Goal: Find specific page/section: Find specific page/section

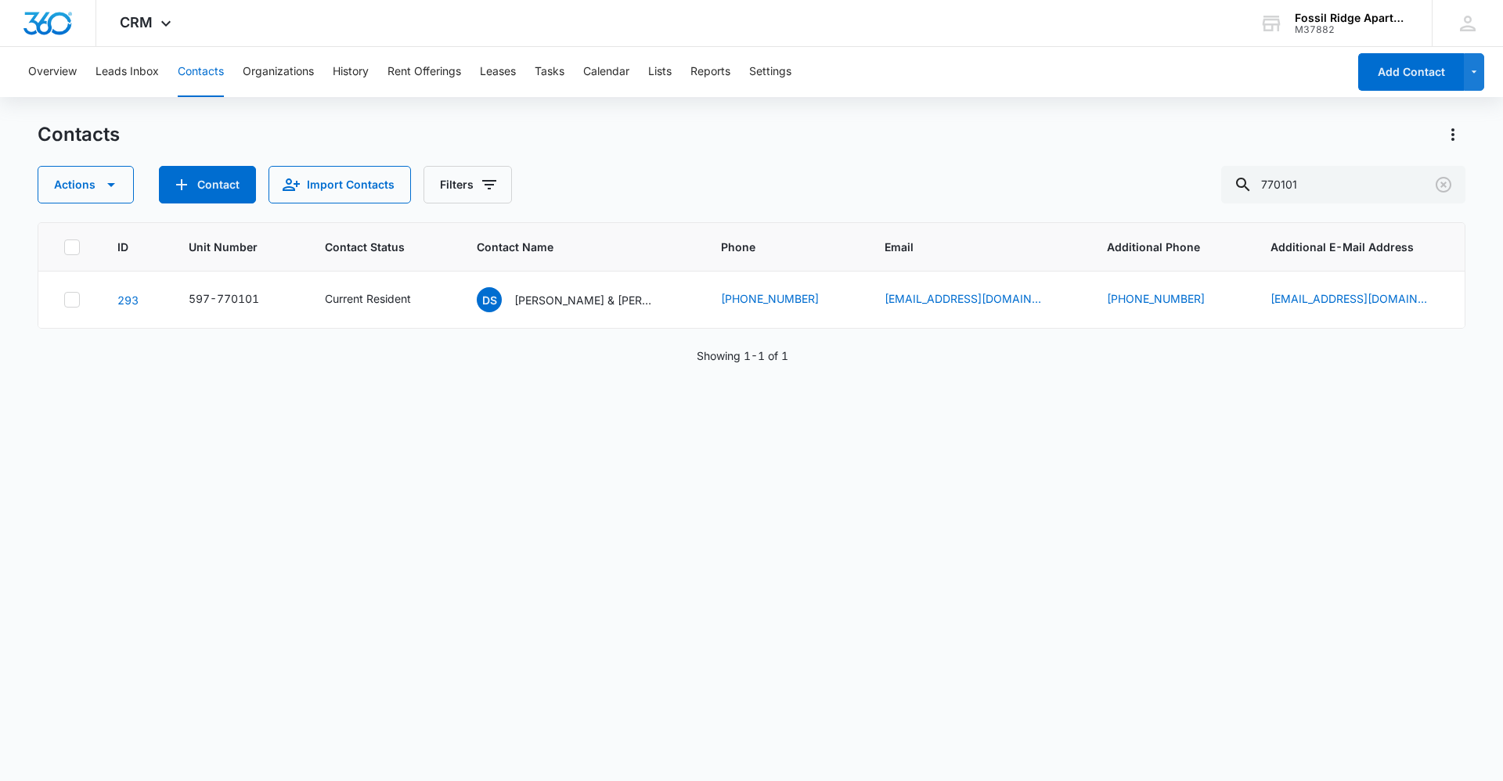
drag, startPoint x: 1144, startPoint y: 185, endPoint x: 751, endPoint y: 214, distance: 394.7
click at [750, 214] on div "Contacts Actions Contact Import Contacts Filters 770101 ID Unit Number Contact …" at bounding box center [751, 450] width 1427 height 657
type input "730106"
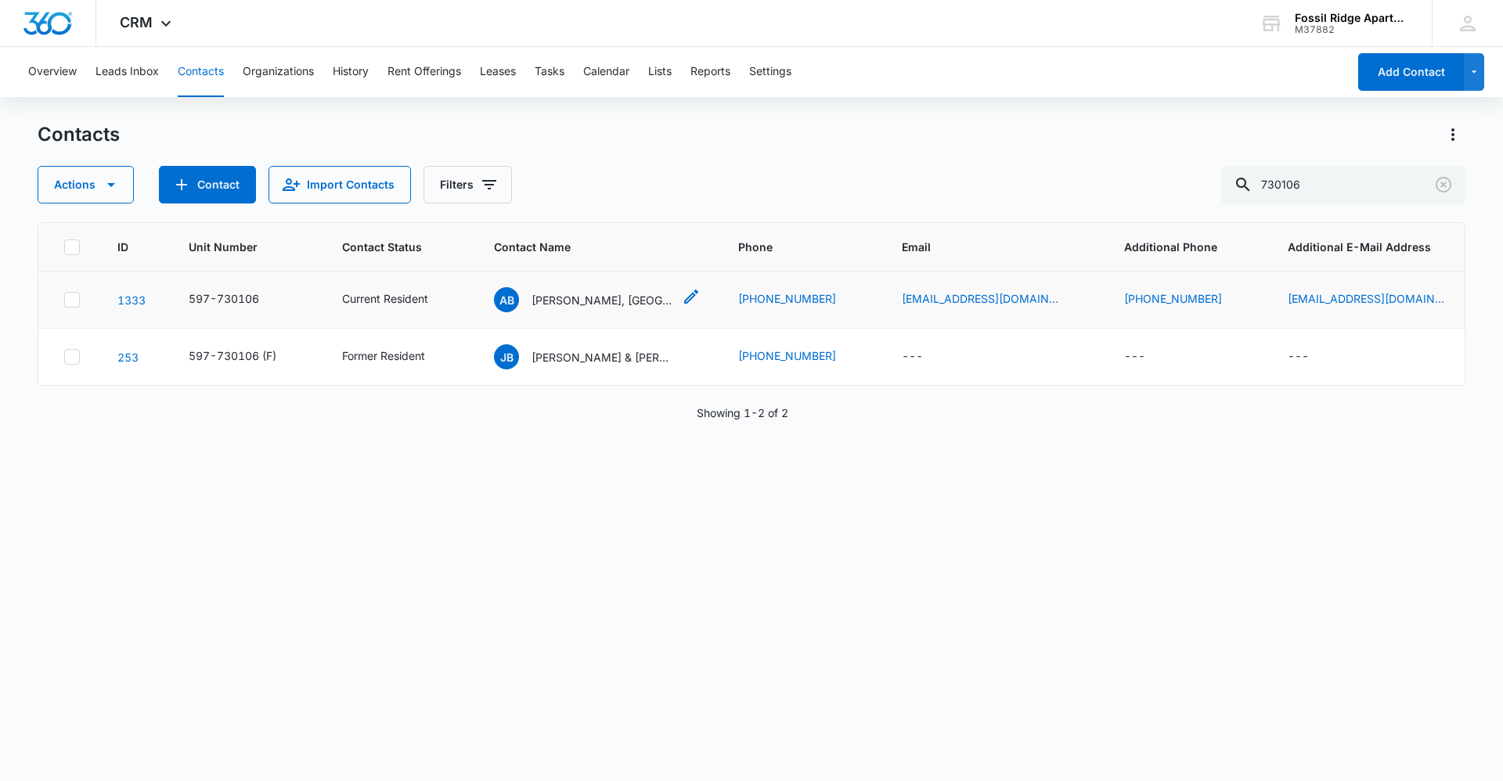
click at [590, 301] on p "[PERSON_NAME], [GEOGRAPHIC_DATA][PERSON_NAME] & [PERSON_NAME]" at bounding box center [601, 300] width 141 height 16
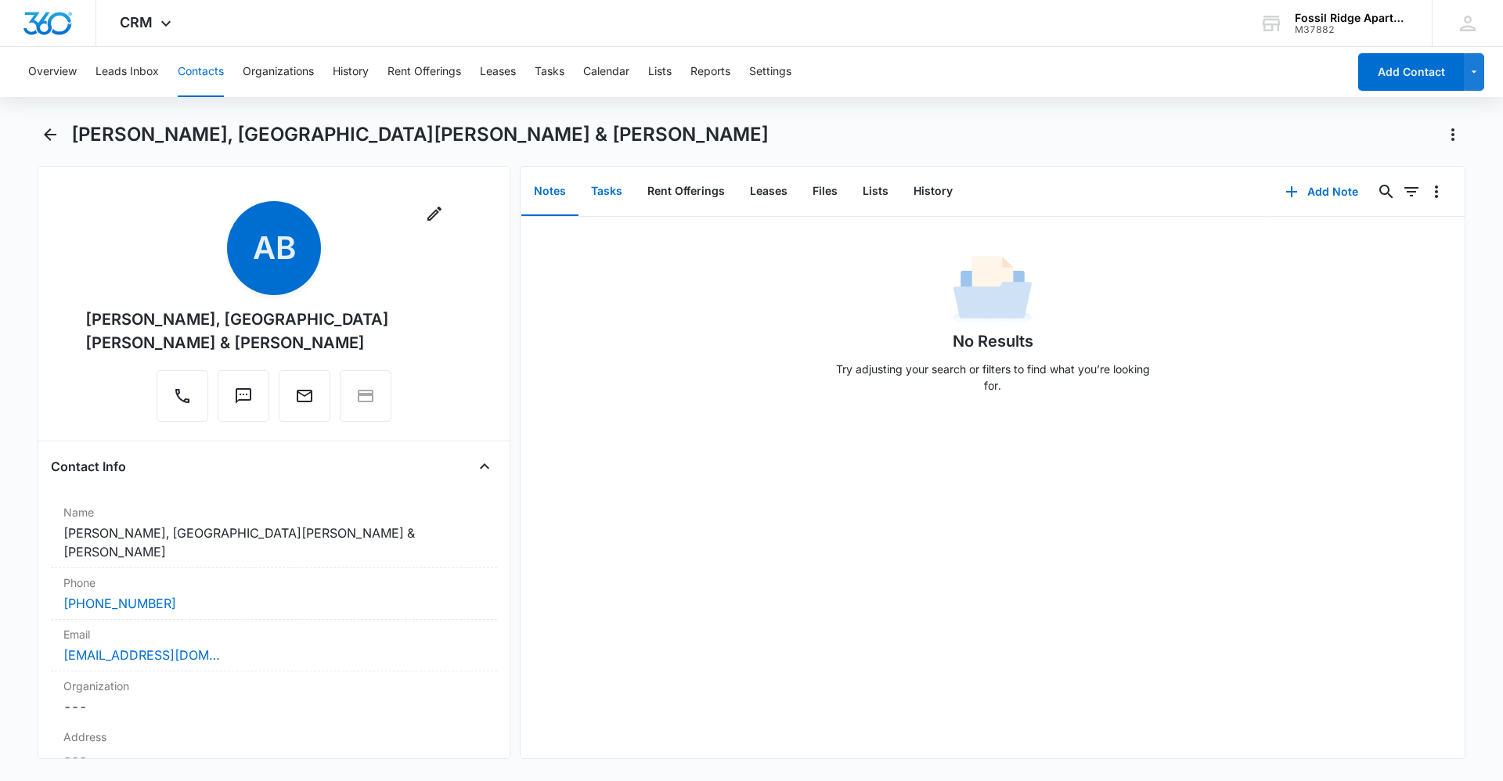
click at [617, 192] on button "Tasks" at bounding box center [606, 191] width 56 height 49
click at [603, 192] on button "Tasks" at bounding box center [606, 191] width 56 height 49
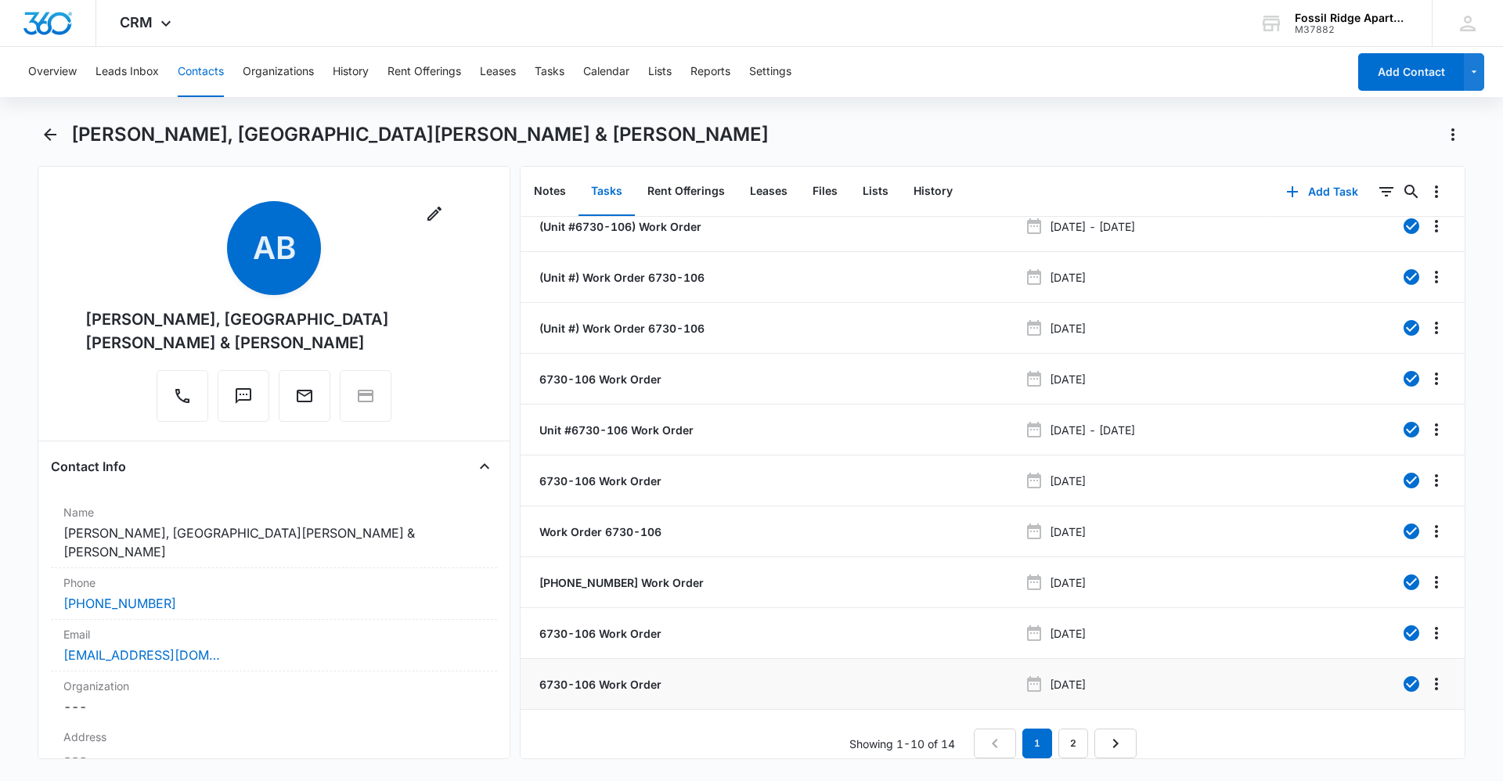
scroll to position [27, 0]
click at [1060, 729] on link "2" at bounding box center [1073, 744] width 30 height 30
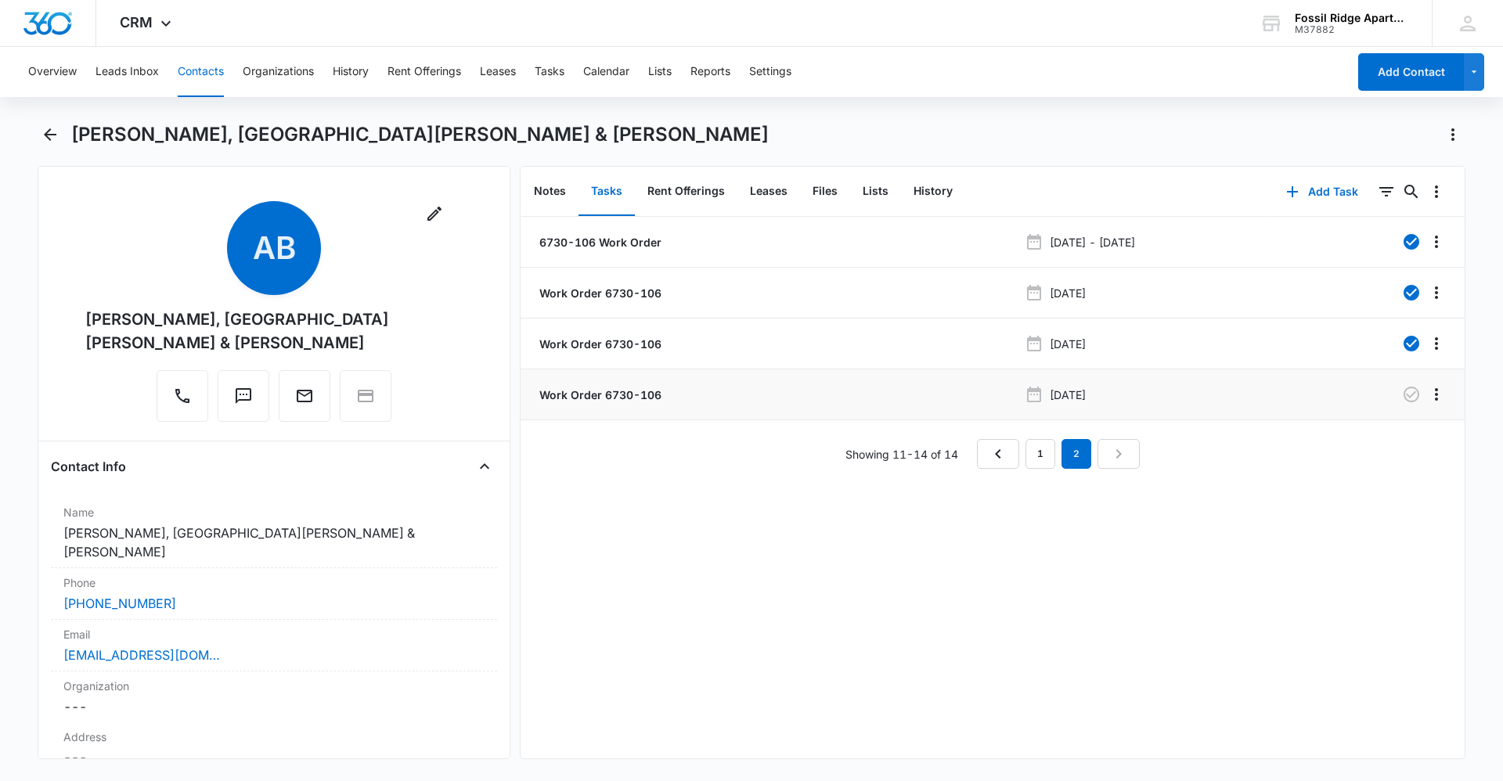
click at [594, 393] on p "Work Order 6730-106" at bounding box center [598, 395] width 125 height 16
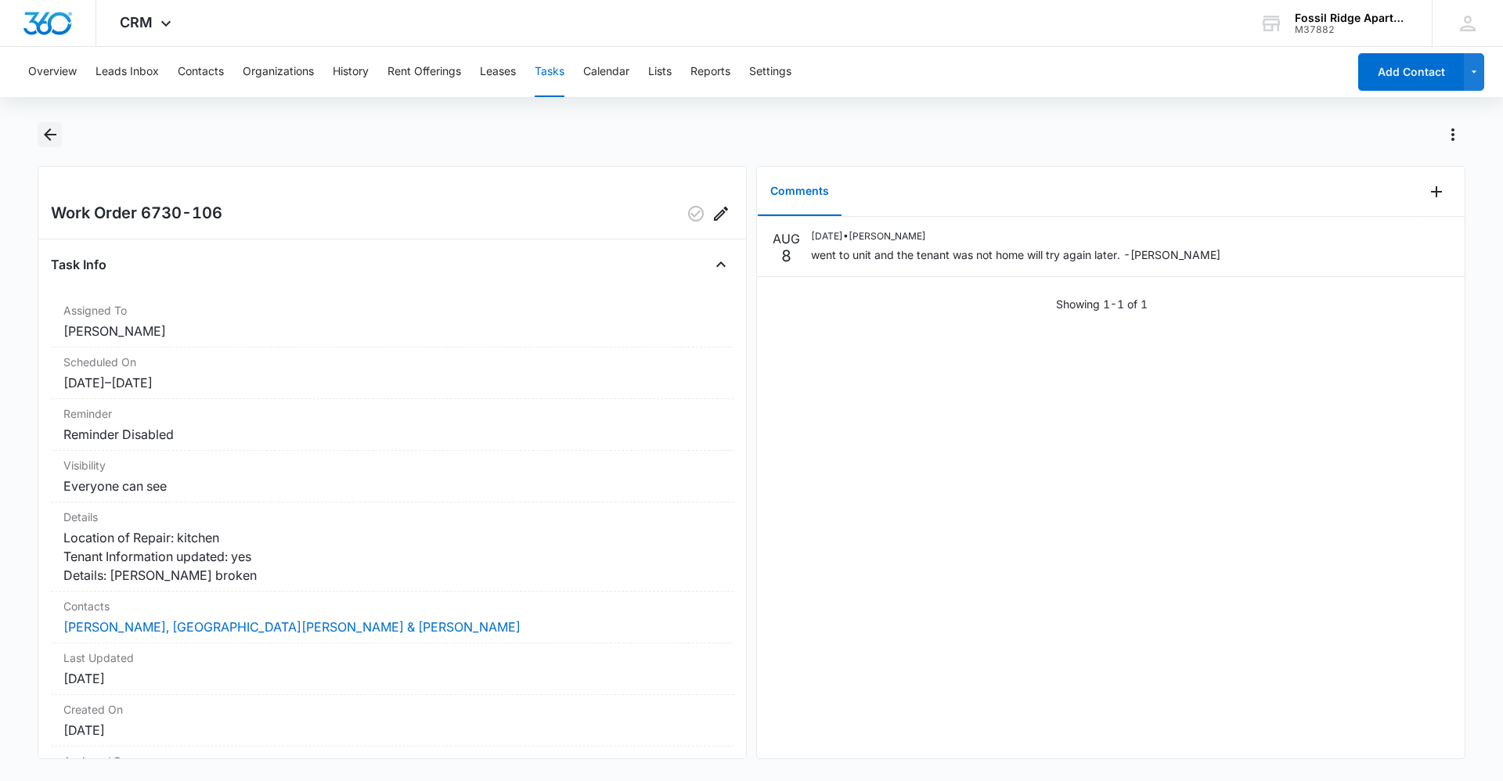
drag, startPoint x: 40, startPoint y: 128, endPoint x: 50, endPoint y: 134, distance: 11.9
click at [49, 133] on button "Back" at bounding box center [50, 134] width 24 height 25
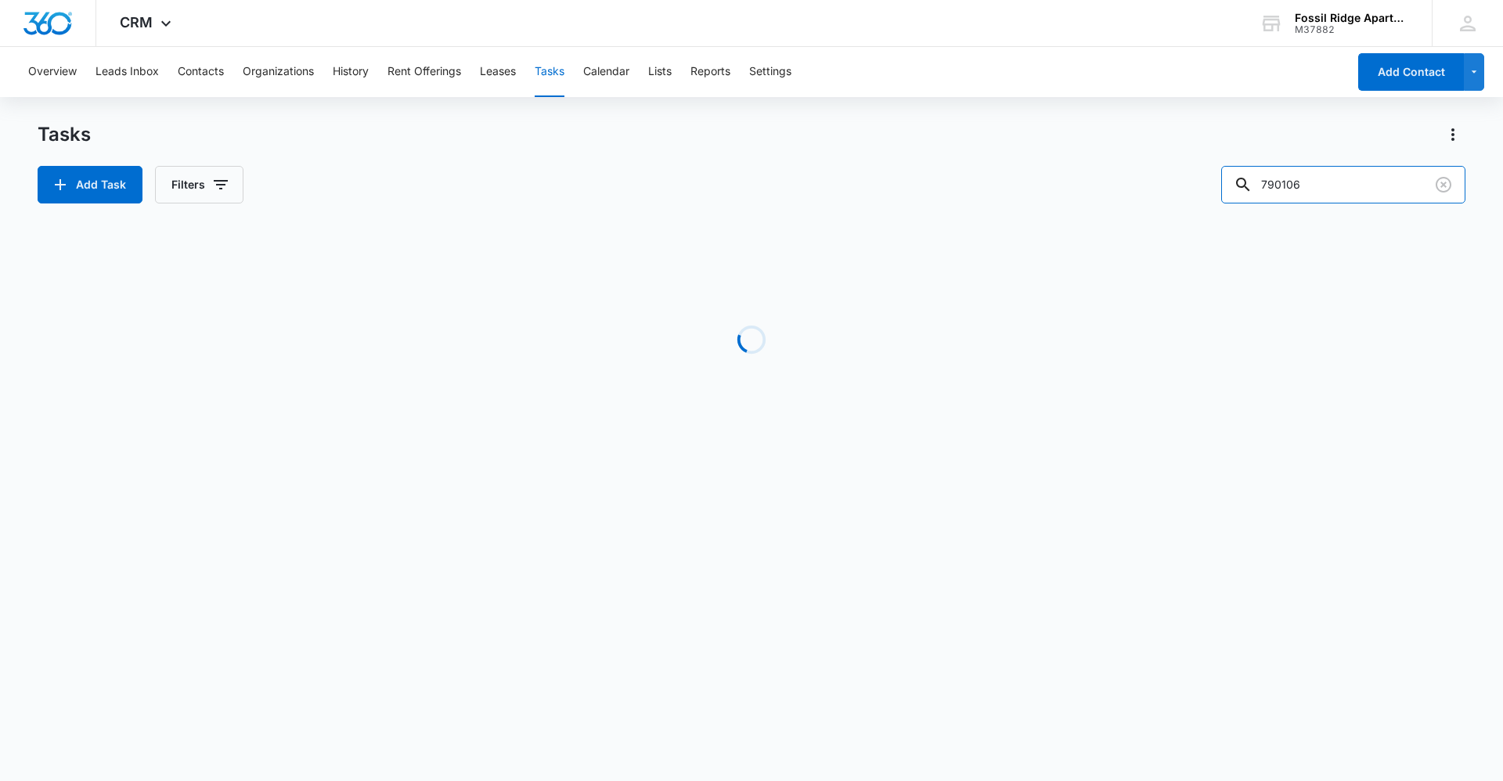
drag, startPoint x: 1335, startPoint y: 199, endPoint x: 963, endPoint y: 146, distance: 376.3
click at [963, 145] on div "Tasks Add Task Filters 790106" at bounding box center [751, 162] width 1427 height 81
type input "981203"
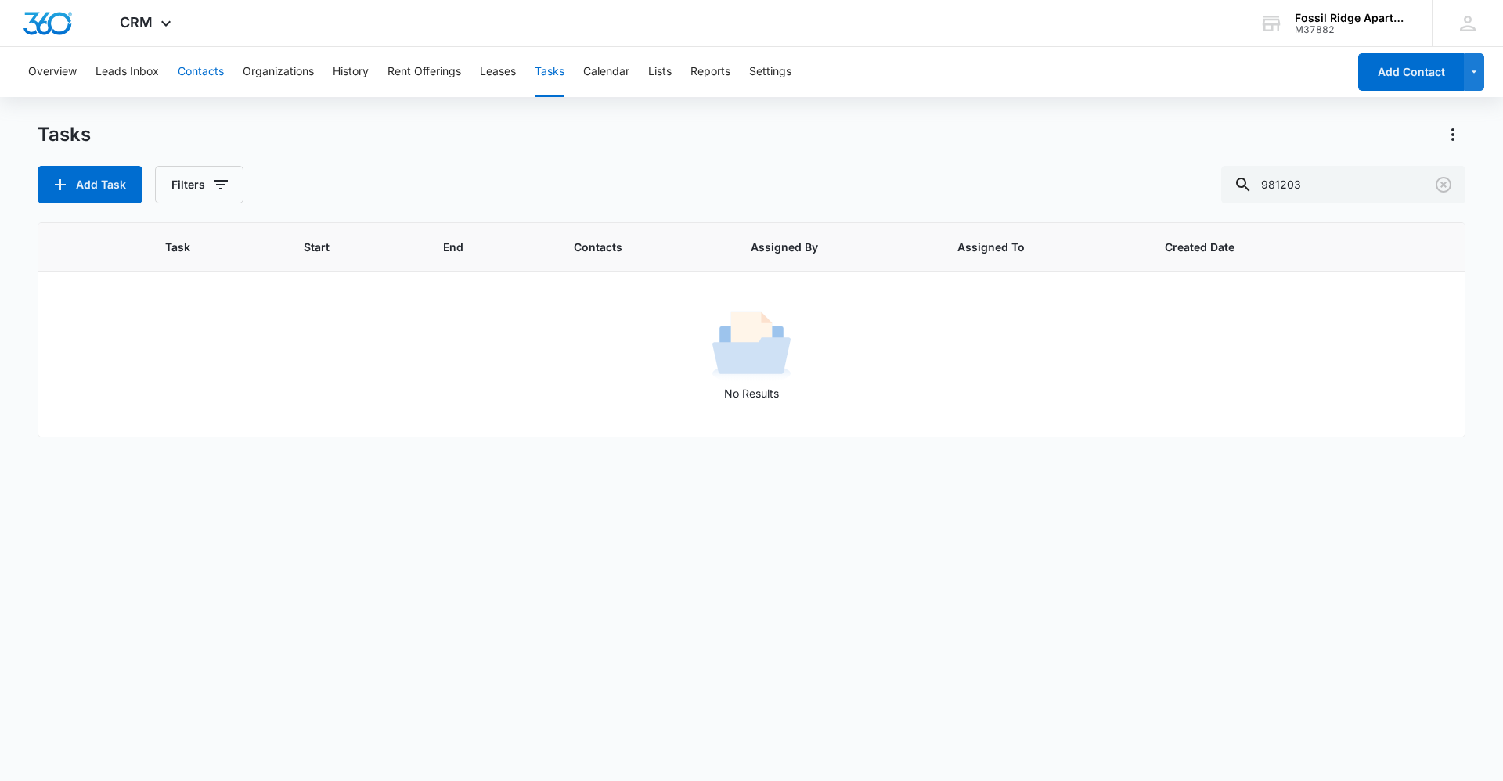
click at [196, 76] on button "Contacts" at bounding box center [201, 72] width 46 height 50
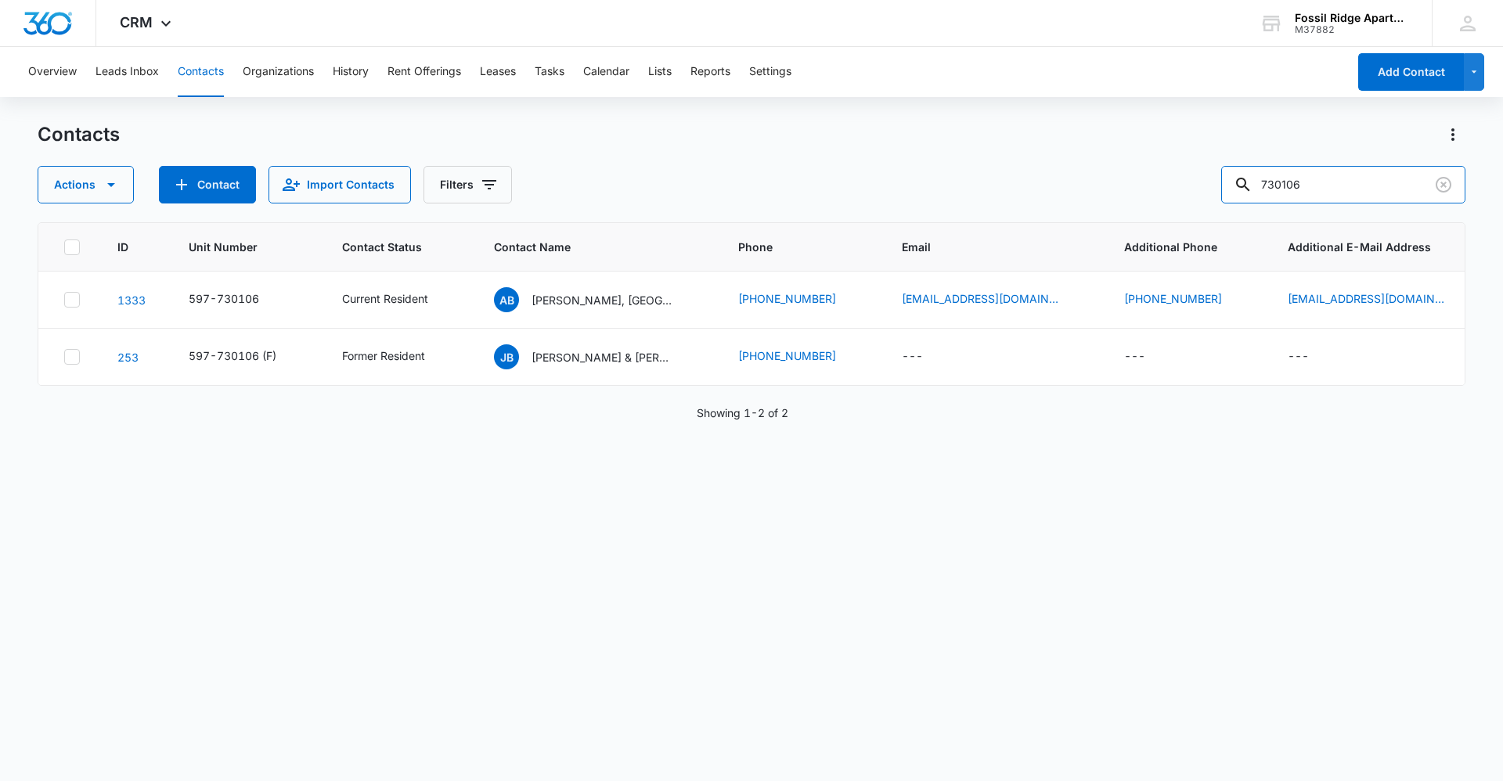
drag, startPoint x: 1326, startPoint y: 181, endPoint x: 1070, endPoint y: 193, distance: 256.2
click at [1092, 177] on div "Actions Contact Import Contacts Filters 730106" at bounding box center [751, 185] width 1427 height 38
type input "981203"
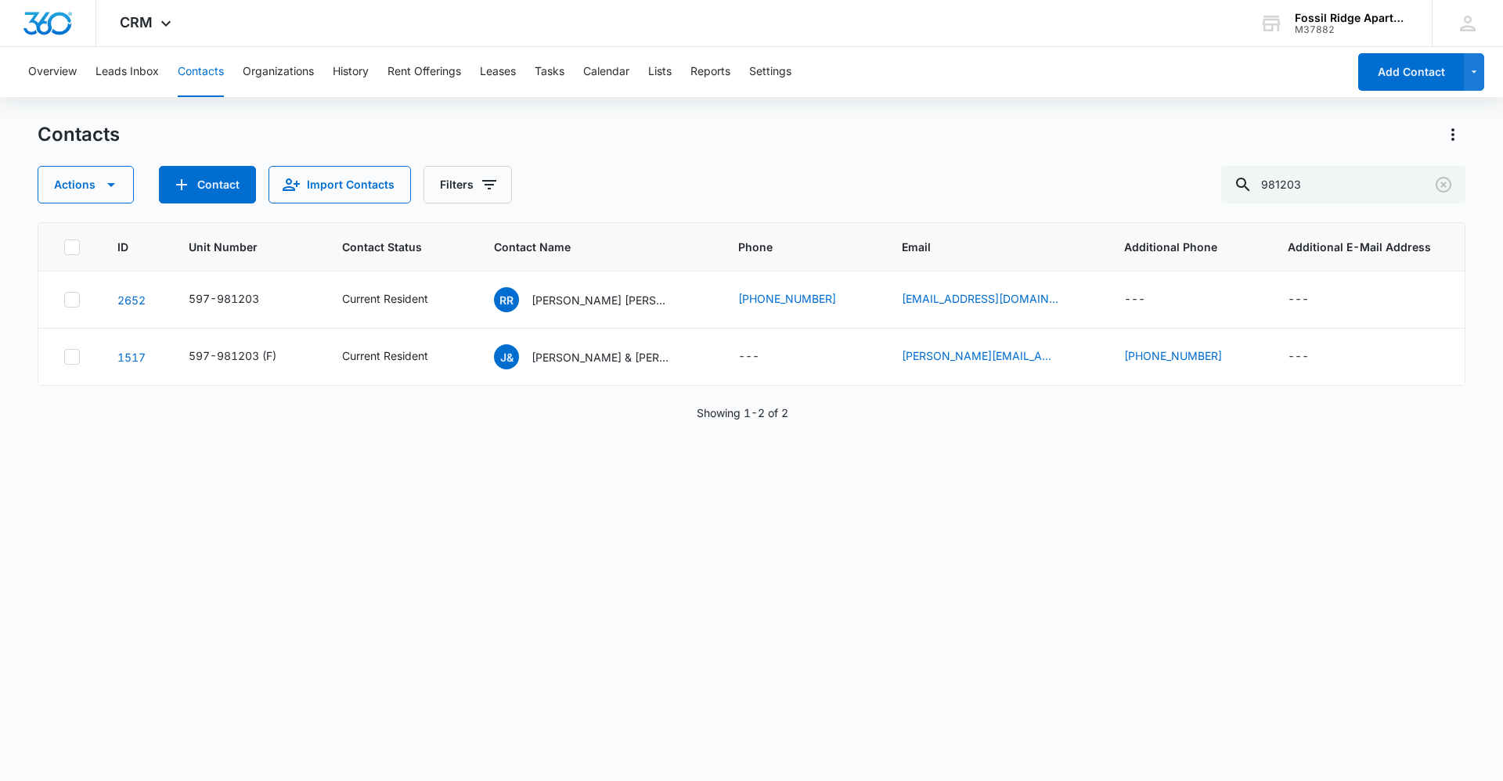
click at [499, 623] on div "ID Unit Number Contact Status Contact Name Phone Email Additional Phone Additio…" at bounding box center [751, 491] width 1427 height 538
